Goal: Transaction & Acquisition: Purchase product/service

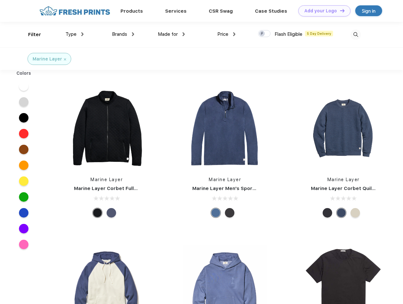
click at [322, 11] on link "Add your Logo Design Tool" at bounding box center [324, 10] width 52 height 11
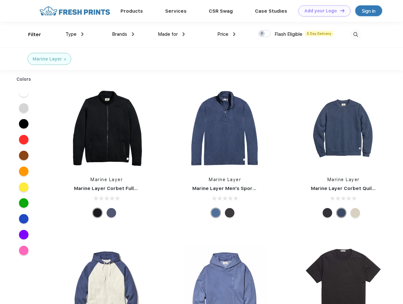
click at [0, 0] on div "Design Tool" at bounding box center [0, 0] width 0 height 0
click at [339, 10] on link "Add your Logo Design Tool" at bounding box center [324, 10] width 52 height 11
click at [30, 34] on div "Filter" at bounding box center [34, 34] width 13 height 7
click at [75, 34] on span "Type" at bounding box center [70, 34] width 11 height 6
click at [123, 34] on span "Brands" at bounding box center [119, 34] width 15 height 6
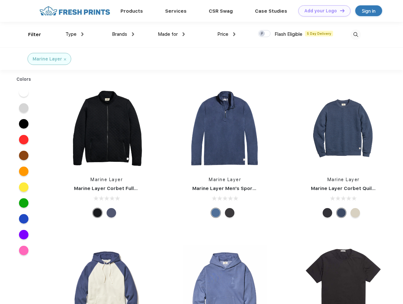
click at [171, 34] on span "Made for" at bounding box center [168, 34] width 20 height 6
click at [226, 34] on span "Price" at bounding box center [222, 34] width 11 height 6
click at [264, 34] on div at bounding box center [264, 33] width 12 height 7
click at [262, 34] on input "checkbox" at bounding box center [260, 32] width 4 height 4
click at [356, 34] on img at bounding box center [355, 34] width 10 height 10
